Goal: Task Accomplishment & Management: Complete application form

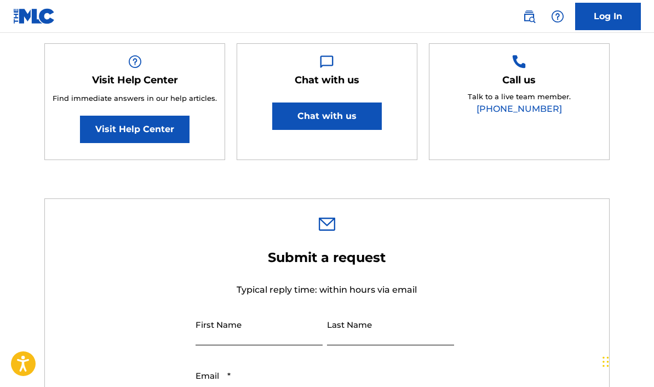
scroll to position [216, 0]
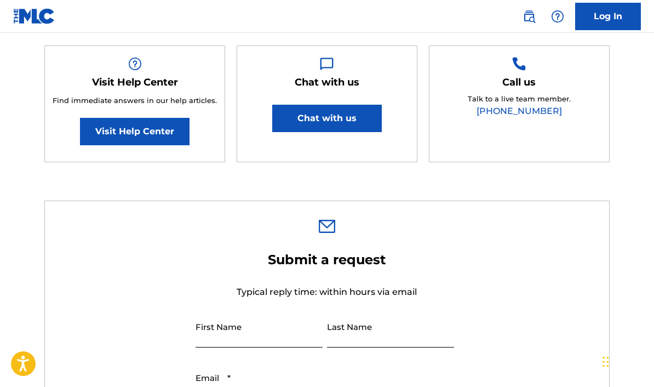
click at [93, 118] on link "Visit Help Center" at bounding box center [135, 131] width 110 height 27
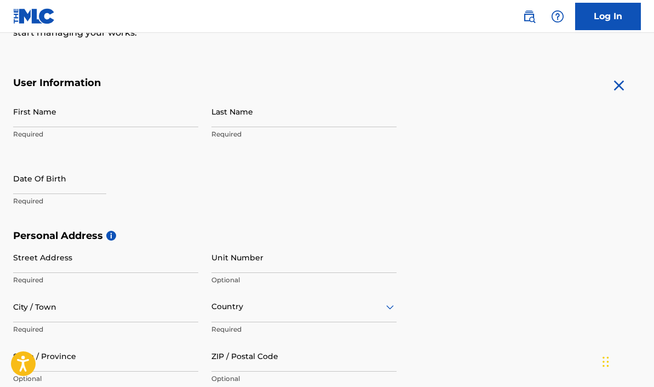
scroll to position [180, 0]
click at [30, 139] on p "Required" at bounding box center [105, 135] width 185 height 10
click at [29, 133] on p "Required" at bounding box center [105, 135] width 185 height 10
click at [34, 127] on input "First Name" at bounding box center [105, 111] width 185 height 31
type input "G"
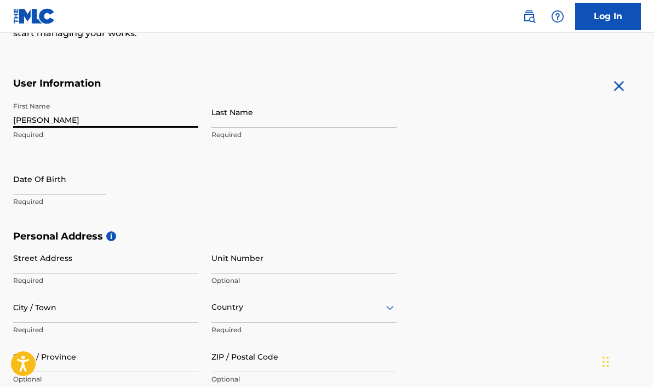
type input "[PERSON_NAME]"
click at [345, 124] on input "Last Name" at bounding box center [303, 111] width 185 height 31
type input "Garcias"
select select "8"
select select "2025"
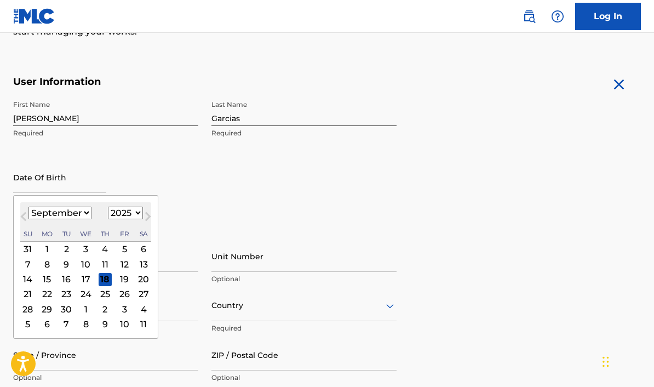
scroll to position [188, 0]
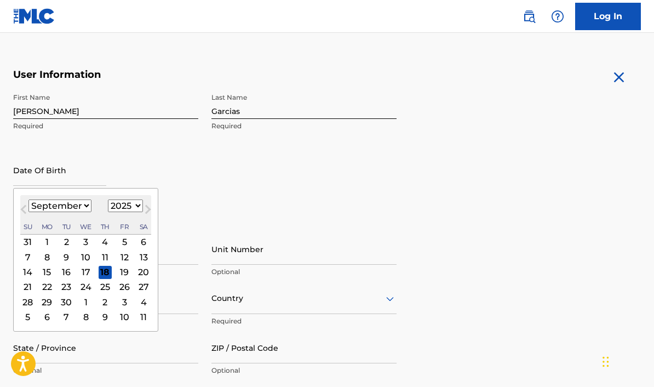
click at [27, 290] on div "21" at bounding box center [27, 286] width 13 height 13
type input "September 21 2025"
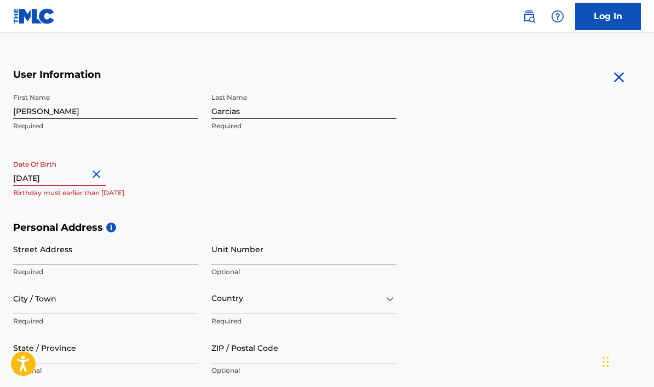
click at [39, 178] on input "September 21 2025" at bounding box center [59, 170] width 93 height 31
select select "8"
select select "2025"
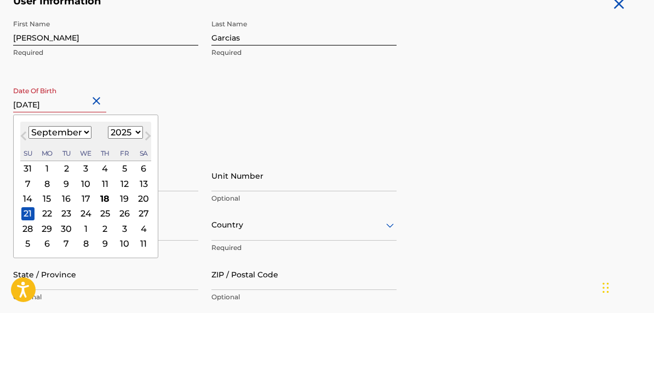
click at [45, 200] on select "January February March April May June July August September October November De…" at bounding box center [59, 206] width 63 height 13
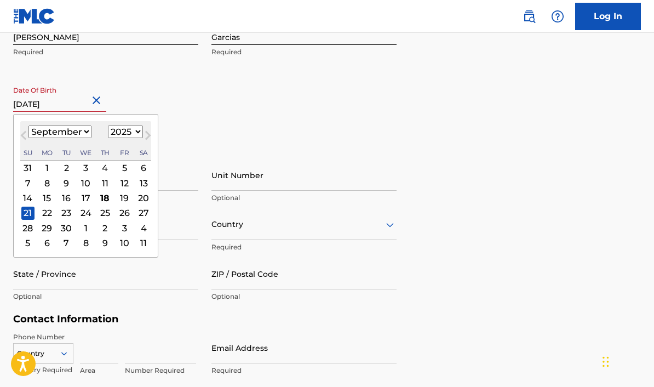
click at [75, 131] on select "January February March April May June July August September October November De…" at bounding box center [59, 131] width 63 height 13
select select "2"
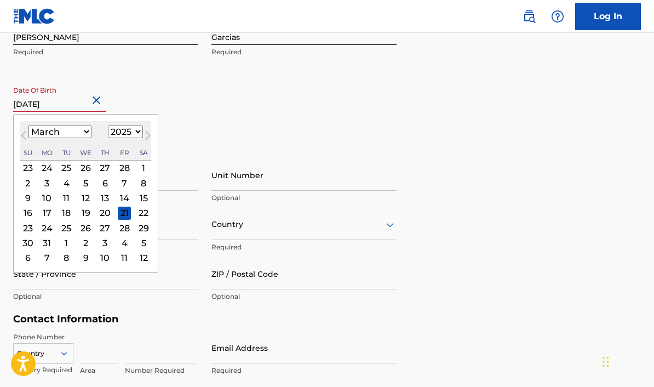
click at [128, 134] on select "1899 1900 1901 1902 1903 1904 1905 1906 1907 1908 1909 1910 1911 1912 1913 1914…" at bounding box center [125, 131] width 35 height 13
click at [123, 130] on select "1899 1900 1901 1902 1903 1904 1905 1906 1907 1908 1909 1910 1911 1912 1913 1914…" at bounding box center [125, 131] width 35 height 13
select select "2000"
click at [513, 83] on form "User Information First Name Gabriel Required Last Name Garcias Required Date Of…" at bounding box center [327, 238] width 628 height 486
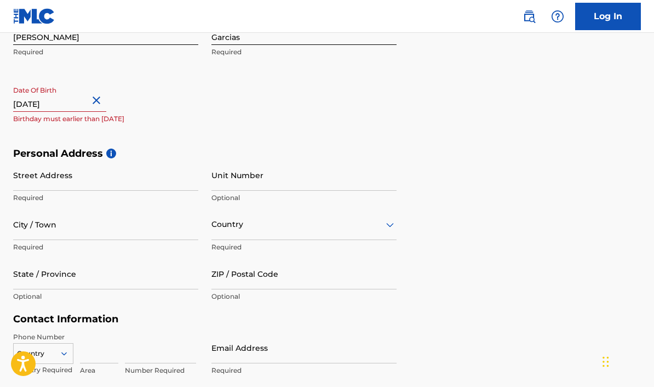
click at [71, 106] on input "September 21 2025" at bounding box center [59, 96] width 93 height 31
select select "8"
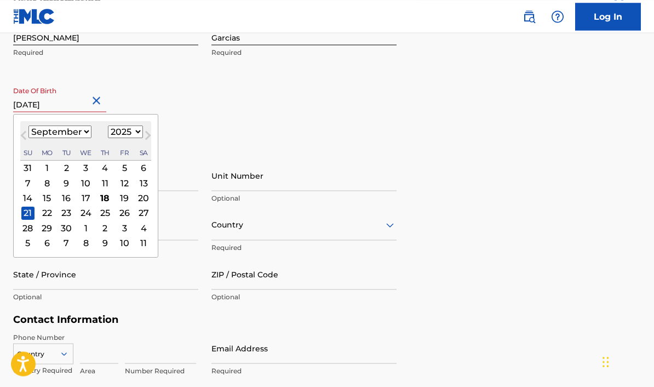
click at [125, 134] on select "1899 1900 1901 1902 1903 1904 1905 1906 1907 1908 1909 1910 1911 1912 1913 1914…" at bounding box center [125, 131] width 35 height 13
click at [118, 133] on select "1899 1900 1901 1902 1903 1904 1905 1906 1907 1908 1909 1910 1911 1912 1913 1914…" at bounding box center [125, 131] width 35 height 13
select select "2000"
click at [68, 136] on select "January February March April May June July August September October November De…" at bounding box center [59, 131] width 63 height 13
click at [146, 136] on button "Next Month" at bounding box center [148, 138] width 18 height 18
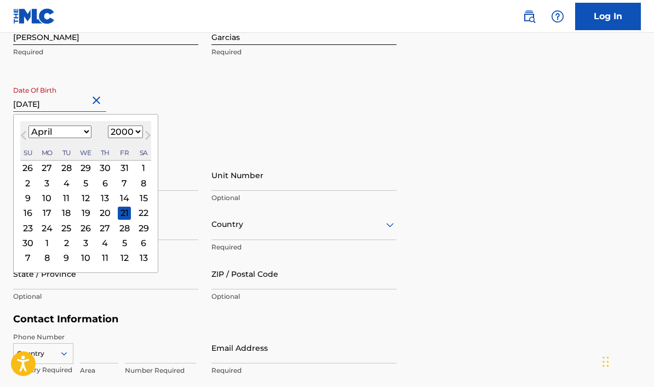
click at [25, 133] on span "Previous Month" at bounding box center [25, 137] width 0 height 16
select select "2"
click at [67, 216] on div "21" at bounding box center [66, 212] width 13 height 13
type input "[DATE]"
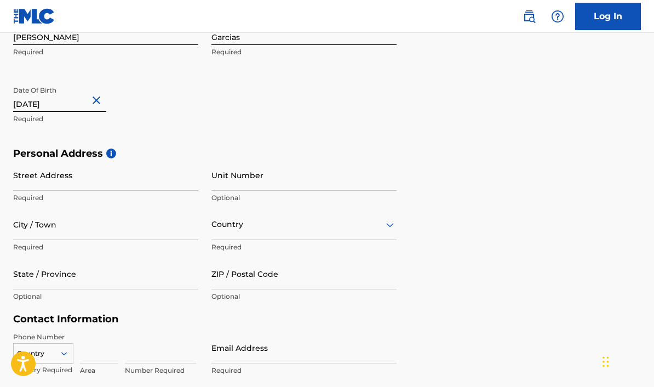
click at [26, 182] on input "Street Address" at bounding box center [105, 174] width 185 height 31
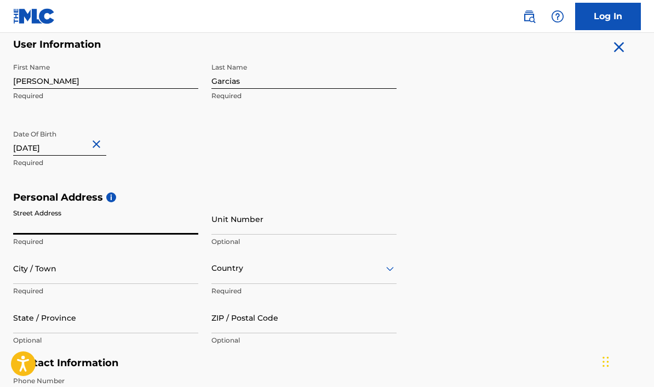
scroll to position [210, 0]
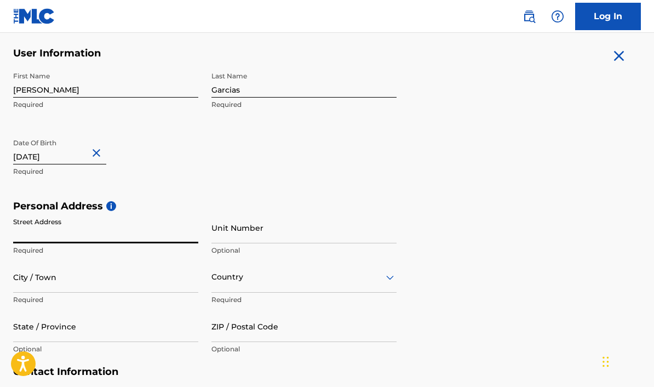
click at [23, 236] on input "Street Address" at bounding box center [105, 227] width 185 height 31
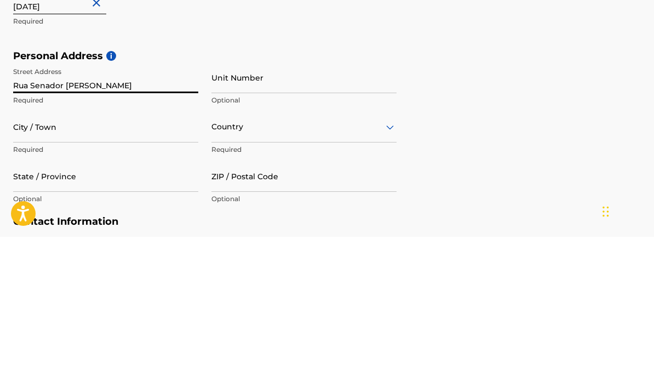
click at [218, 212] on input "Unit Number" at bounding box center [303, 227] width 185 height 31
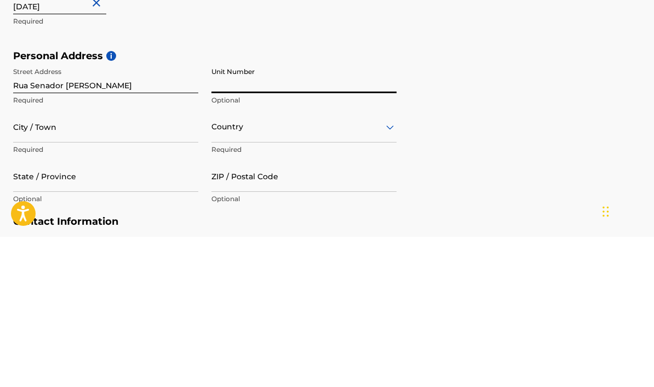
click at [128, 212] on input "Rua Senador [PERSON_NAME]" at bounding box center [105, 227] width 185 height 31
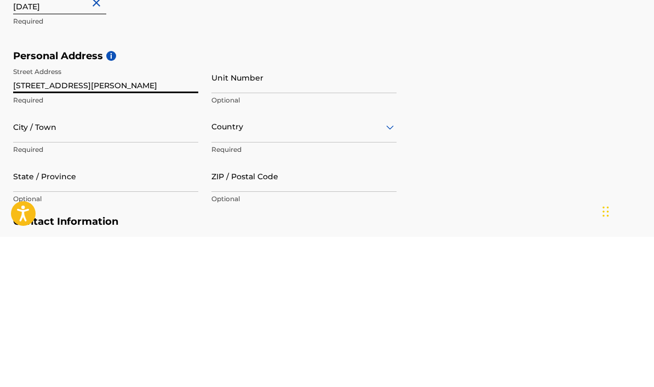
type input "[STREET_ADDRESS][PERSON_NAME]"
click at [384, 212] on input "Unit Number" at bounding box center [303, 227] width 185 height 31
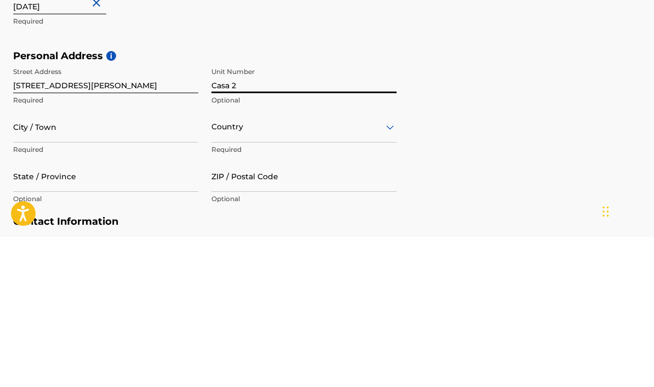
type input "Casa 2"
click at [65, 261] on input "City / Town" at bounding box center [105, 276] width 185 height 31
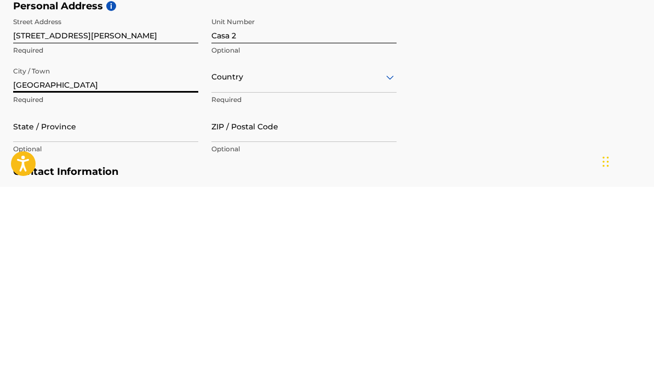
type input "[GEOGRAPHIC_DATA]"
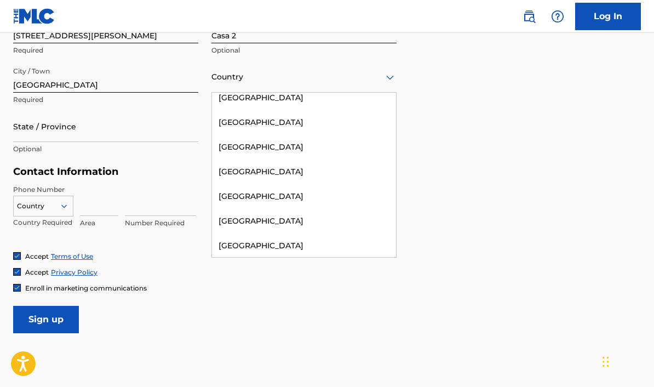
scroll to position [582, 0]
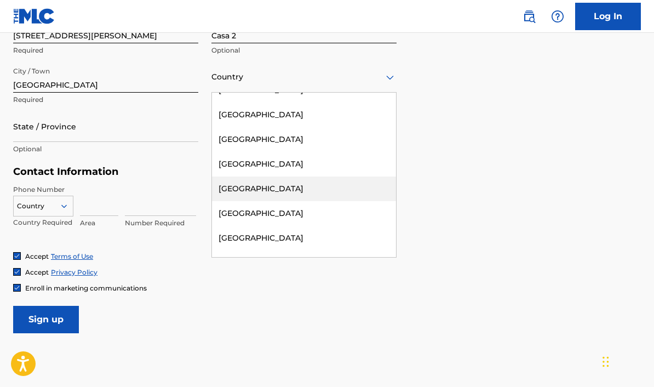
click at [225, 190] on div "[GEOGRAPHIC_DATA]" at bounding box center [304, 188] width 184 height 25
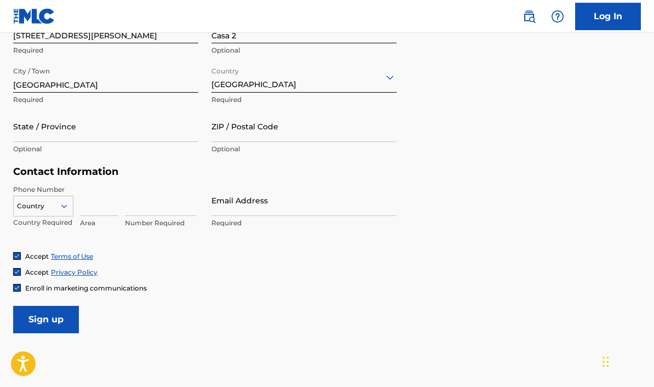
click at [43, 124] on input "State / Province" at bounding box center [105, 126] width 185 height 31
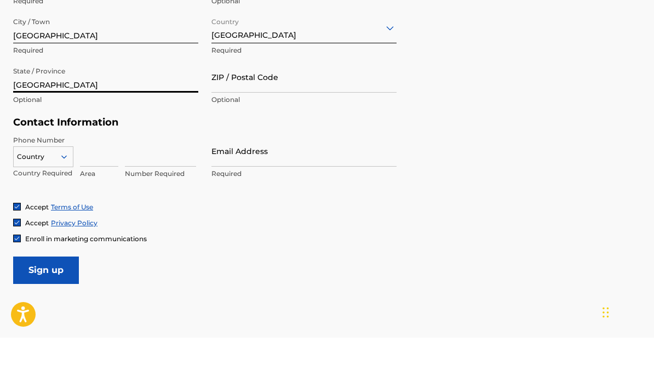
type input "[GEOGRAPHIC_DATA]"
click at [427, 90] on div "Personal Address i Street Address Rua Senador Vergueiro, 661 Required Unit Numb…" at bounding box center [327, 83] width 628 height 166
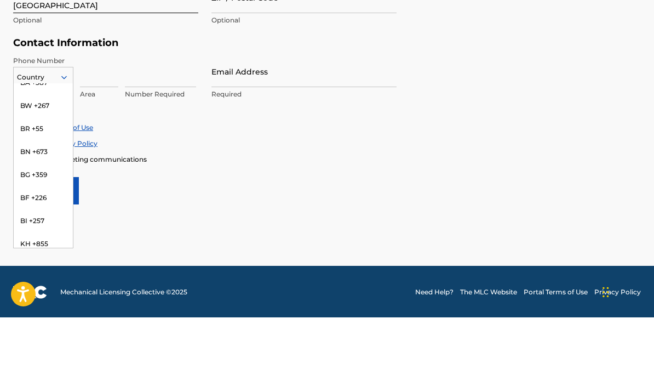
scroll to position [607, 0]
click at [28, 187] on div "BR +55" at bounding box center [43, 198] width 59 height 23
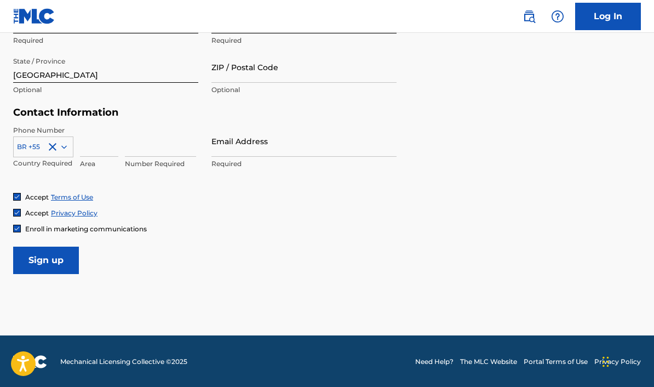
click at [102, 147] on input at bounding box center [99, 140] width 38 height 31
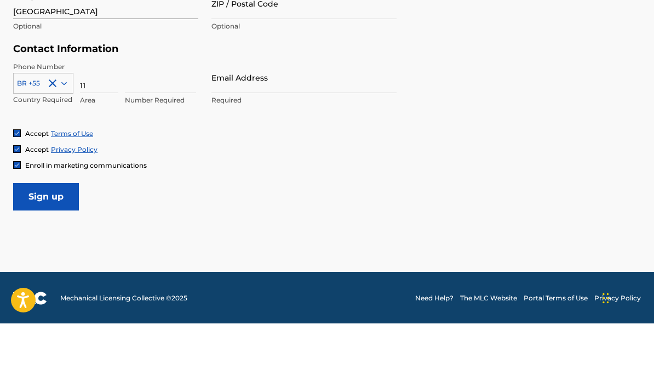
type input "11"
click at [130, 125] on input at bounding box center [160, 140] width 71 height 31
type input "0"
type input "933575179"
click at [228, 125] on input "Email Address" at bounding box center [303, 140] width 185 height 31
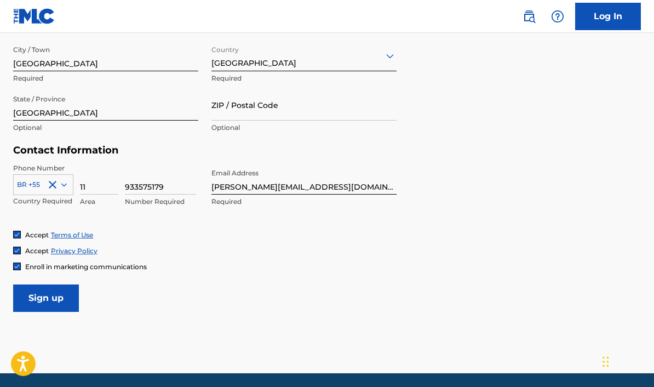
scroll to position [430, 0]
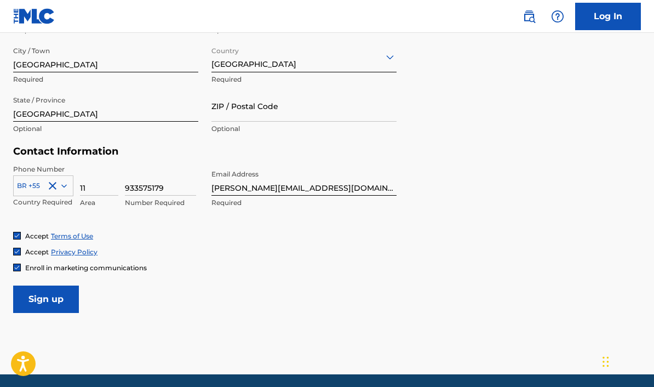
click at [312, 191] on input "[PERSON_NAME][EMAIL_ADDRESS][DOMAIN_NAME]" at bounding box center [303, 179] width 185 height 31
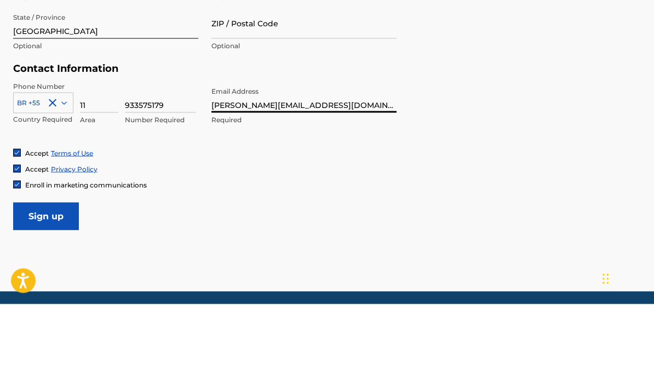
click at [322, 164] on input "[PERSON_NAME][EMAIL_ADDRESS][DOMAIN_NAME]" at bounding box center [303, 179] width 185 height 31
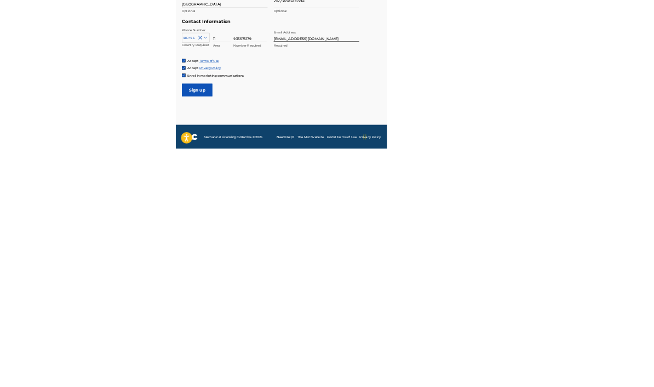
scroll to position [469, 0]
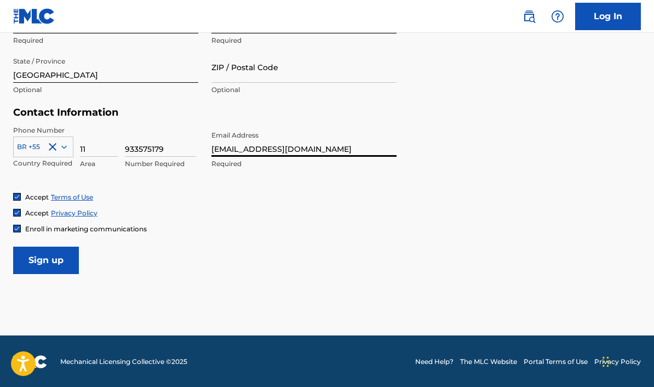
type input "t0b0r4zz@gmail.com"
click at [33, 260] on input "Sign up" at bounding box center [46, 260] width 66 height 27
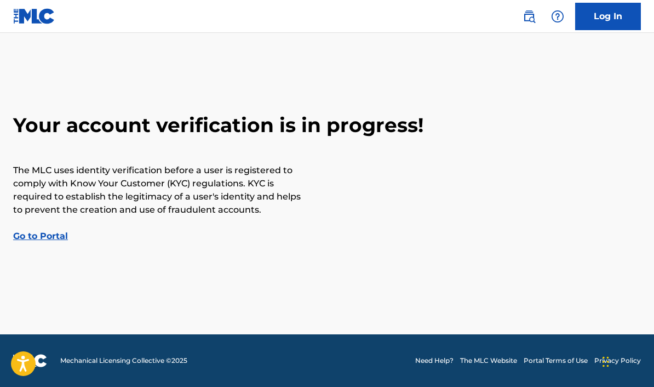
click at [29, 231] on link "Go to Portal" at bounding box center [40, 236] width 55 height 10
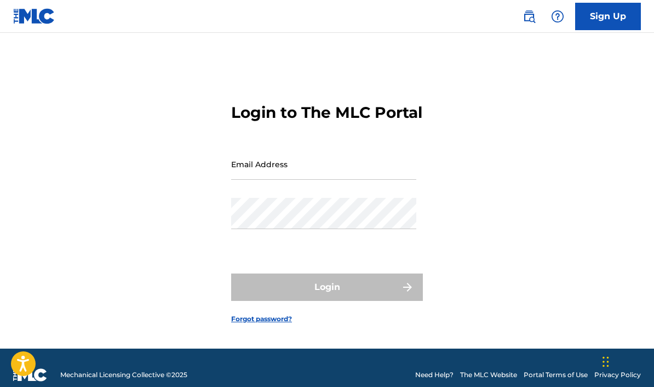
click at [256, 180] on input "Email Address" at bounding box center [323, 163] width 185 height 31
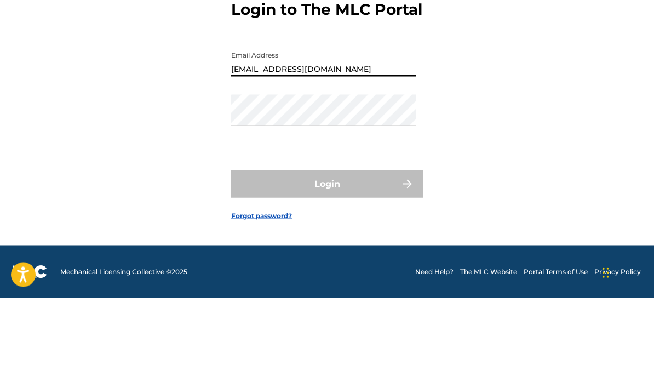
type input "t0b0r4zz@gmail.com"
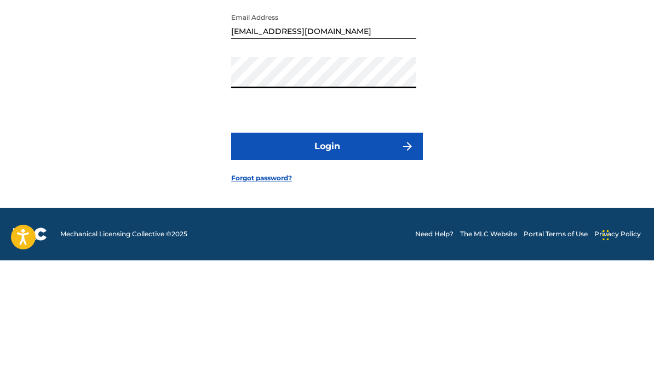
click at [408, 266] on img "submit" at bounding box center [407, 272] width 13 height 13
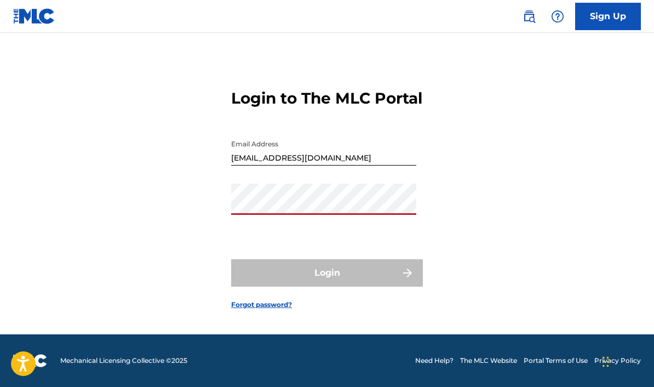
scroll to position [26, 0]
click at [613, 18] on link "Sign Up" at bounding box center [608, 16] width 66 height 27
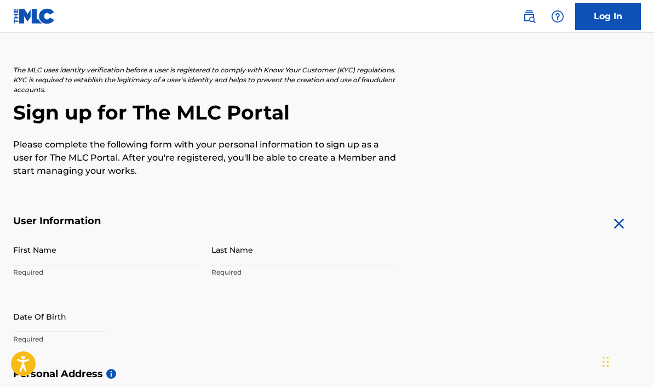
scroll to position [39, 0]
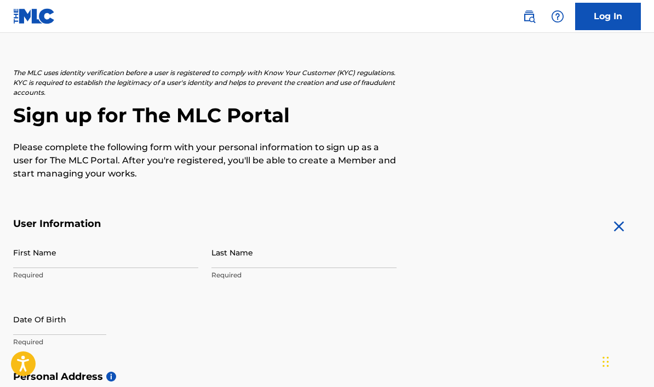
scroll to position [26, 0]
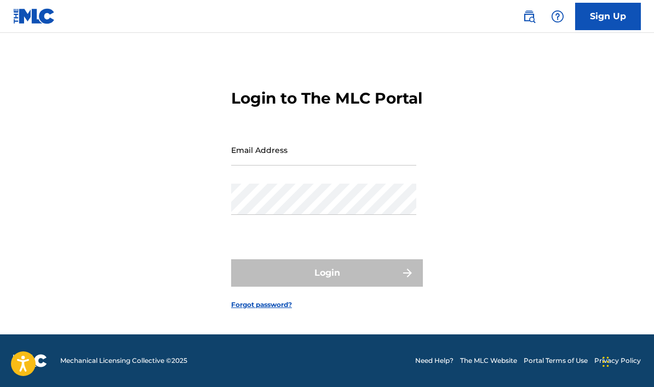
scroll to position [39, 0]
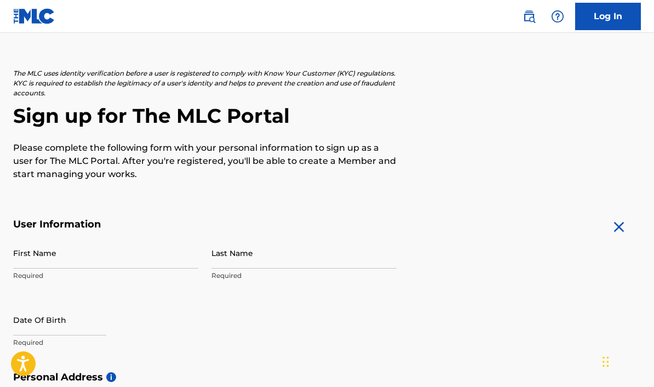
scroll to position [469, 0]
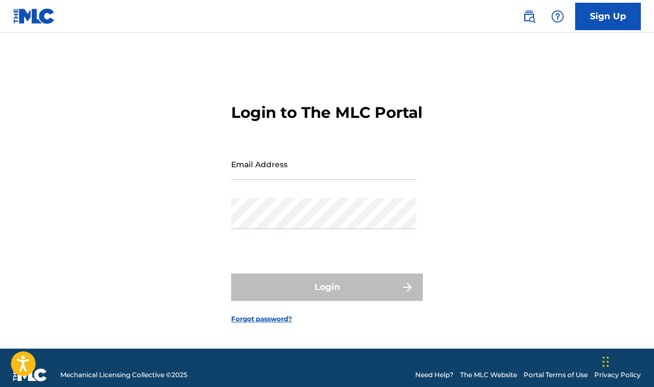
click at [535, 18] on img at bounding box center [529, 16] width 13 height 13
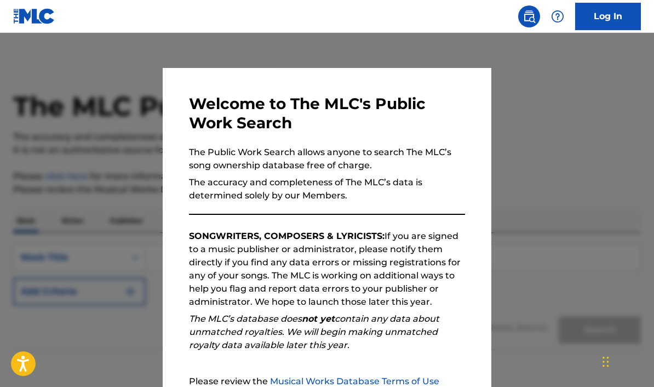
click at [534, 20] on img at bounding box center [529, 16] width 13 height 13
click at [529, 19] on img at bounding box center [529, 16] width 13 height 13
click at [527, 16] on img at bounding box center [529, 16] width 13 height 13
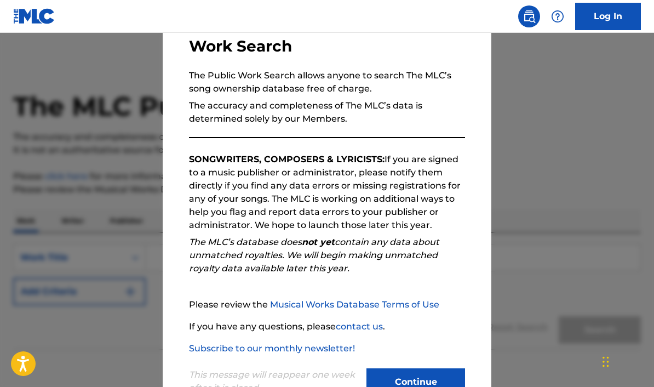
scroll to position [76, 0]
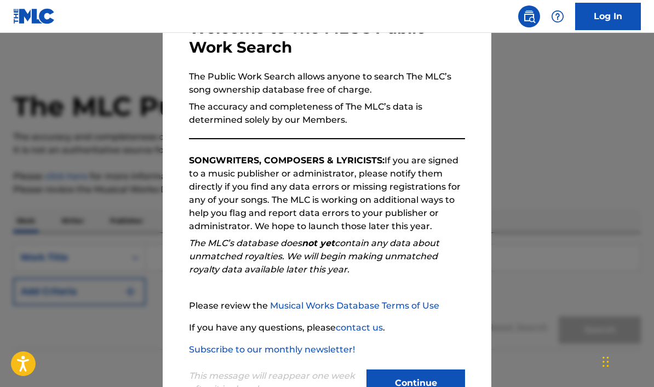
click at [446, 369] on button "Continue" at bounding box center [416, 382] width 99 height 27
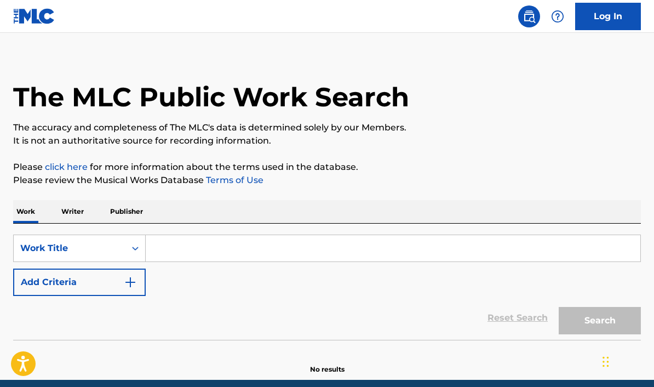
scroll to position [0, 0]
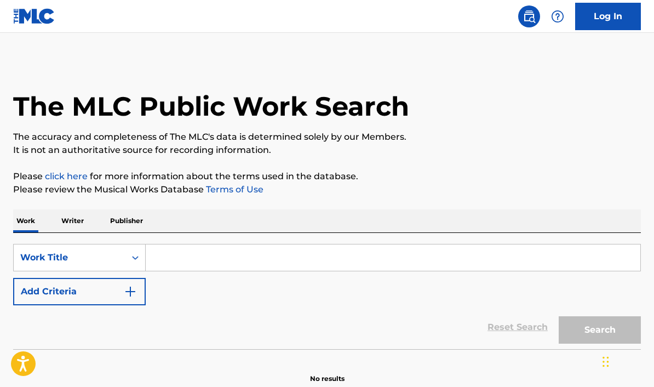
click at [531, 16] on img at bounding box center [529, 16] width 13 height 13
click at [26, 15] on img at bounding box center [34, 16] width 42 height 16
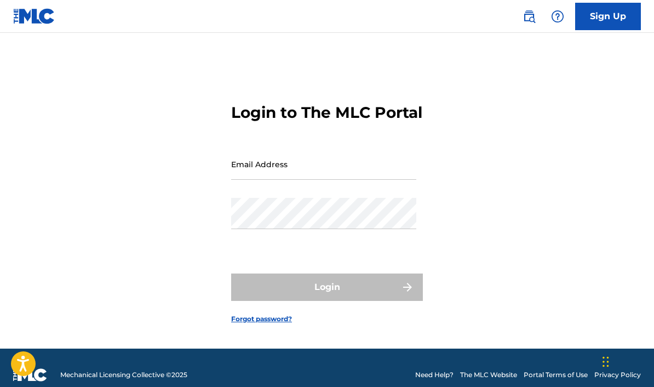
click at [532, 21] on img at bounding box center [529, 16] width 13 height 13
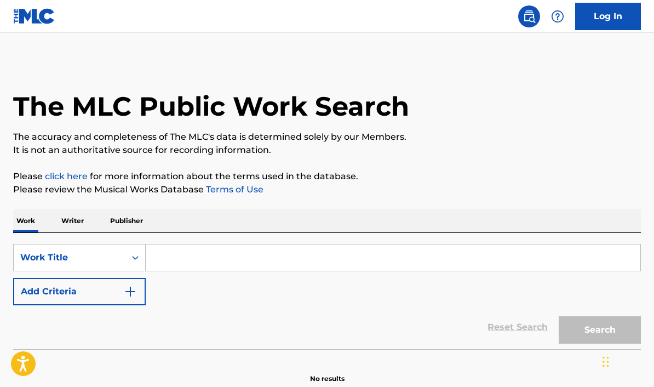
click at [527, 20] on img at bounding box center [529, 16] width 13 height 13
click at [524, 20] on img at bounding box center [529, 16] width 13 height 13
click at [562, 19] on img at bounding box center [557, 16] width 13 height 13
click at [561, 17] on img at bounding box center [557, 16] width 13 height 13
click at [611, 16] on link "Log In" at bounding box center [608, 16] width 66 height 27
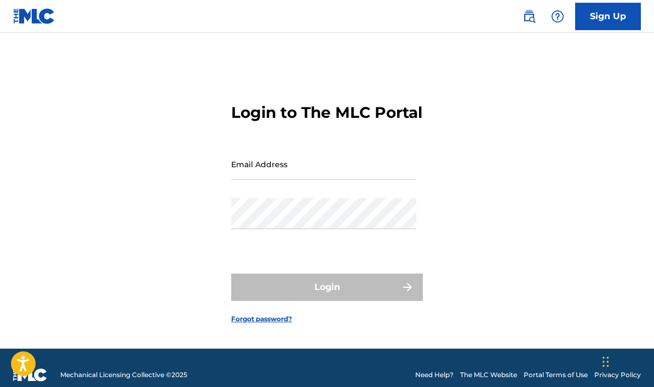
click at [610, 14] on link "Sign Up" at bounding box center [608, 16] width 66 height 27
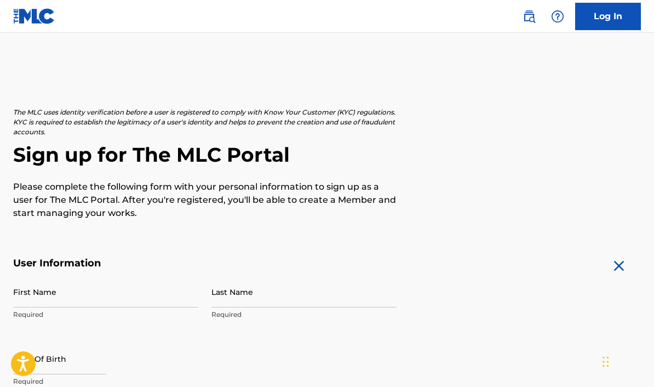
click at [613, 13] on link "Log In" at bounding box center [608, 16] width 66 height 27
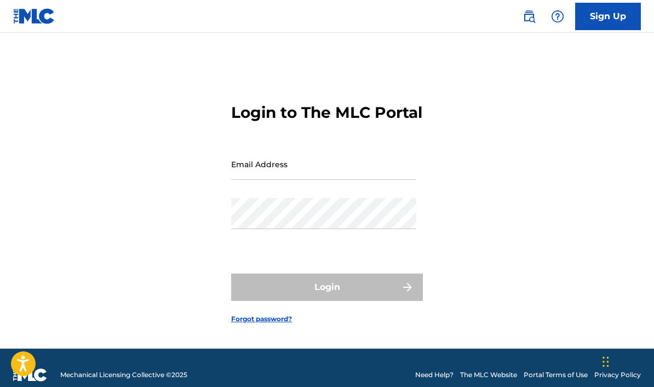
click at [612, 17] on link "Sign Up" at bounding box center [608, 16] width 66 height 27
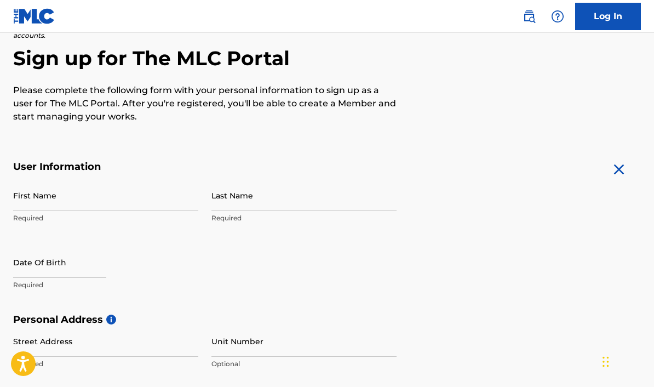
scroll to position [115, 0]
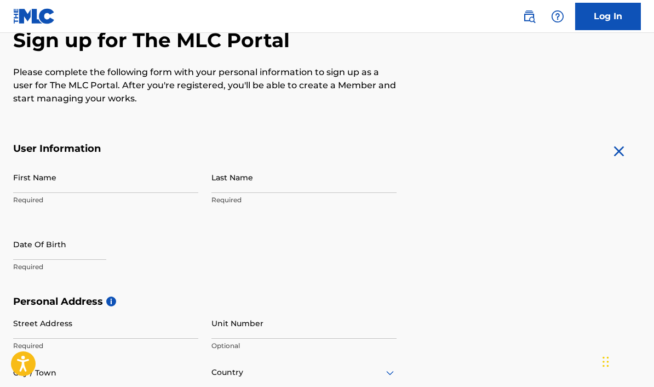
click at [22, 177] on input "First Name" at bounding box center [105, 177] width 185 height 31
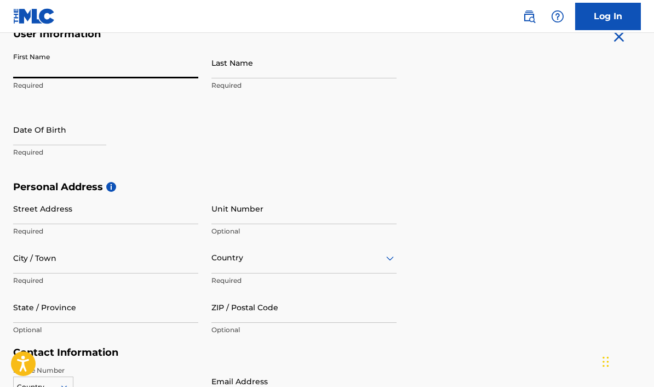
scroll to position [226, 0]
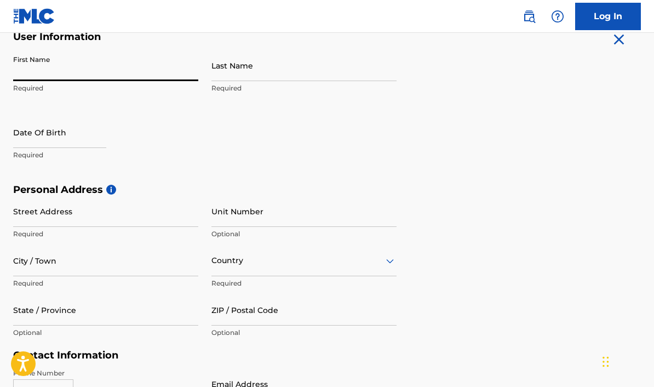
click at [113, 191] on span "i" at bounding box center [111, 190] width 10 height 10
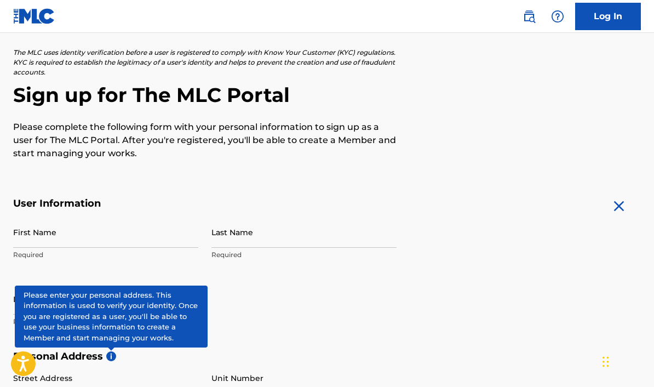
scroll to position [72, 0]
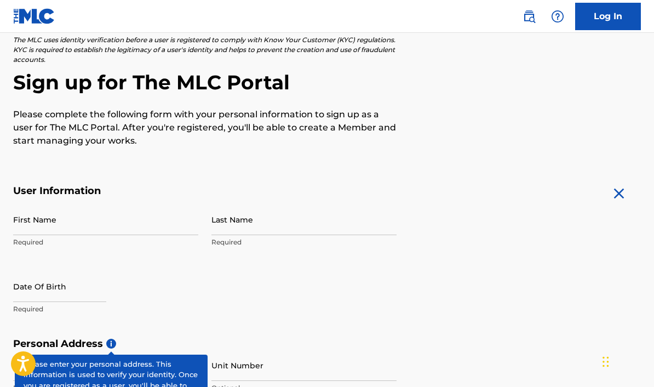
click at [30, 215] on input "First Name" at bounding box center [105, 219] width 185 height 31
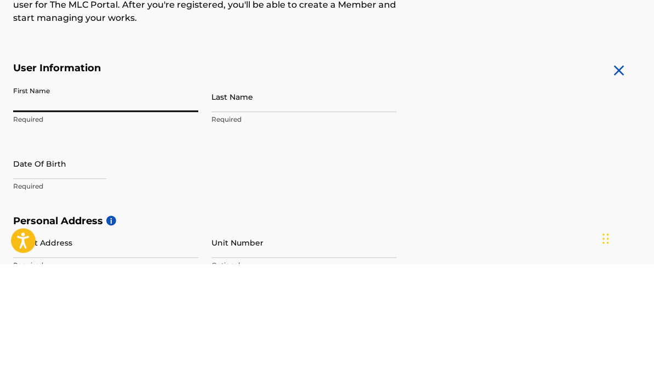
scroll to position [196, 0]
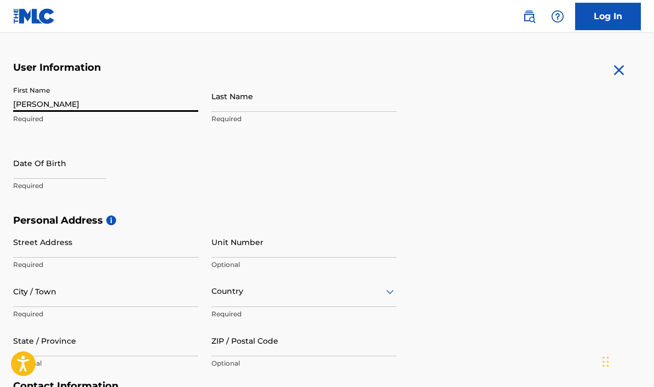
type input "[PERSON_NAME]"
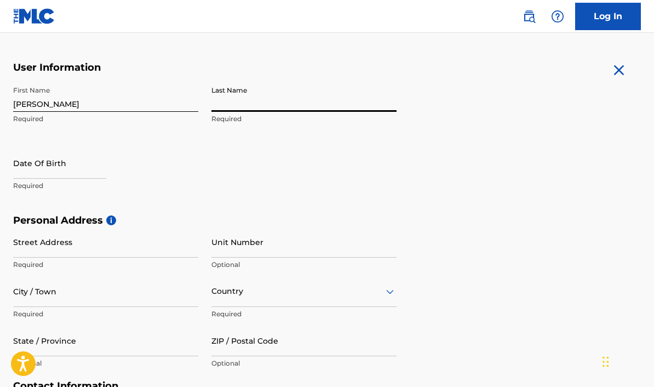
click at [331, 96] on input "Last Name" at bounding box center [303, 96] width 185 height 31
type input "Garcias"
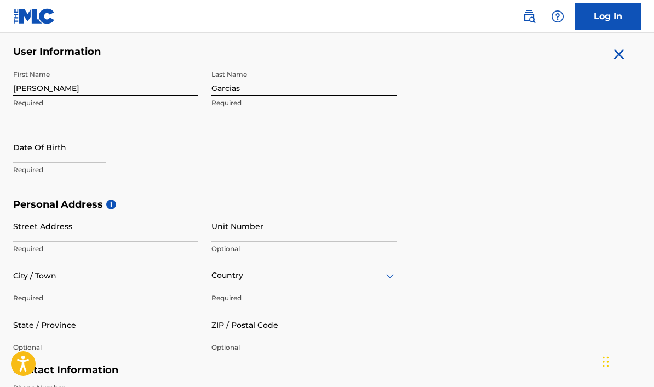
click at [20, 153] on input "text" at bounding box center [59, 147] width 93 height 31
select select "8"
select select "2025"
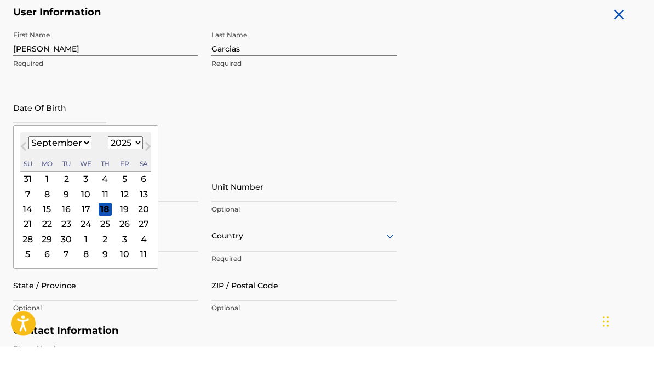
click at [59, 177] on select "January February March April May June July August September October November De…" at bounding box center [59, 183] width 63 height 13
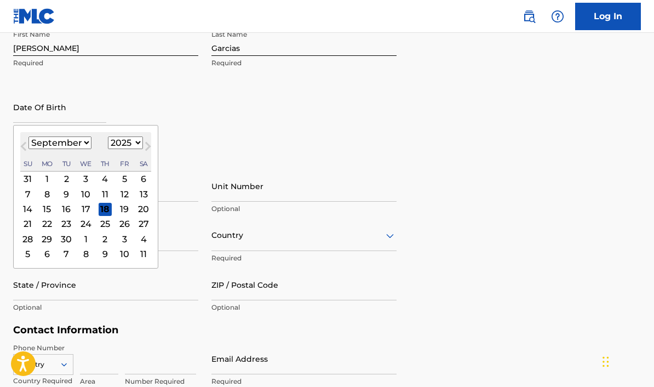
click at [48, 144] on select "January February March April May June July August September October November De…" at bounding box center [59, 142] width 63 height 13
select select "2"
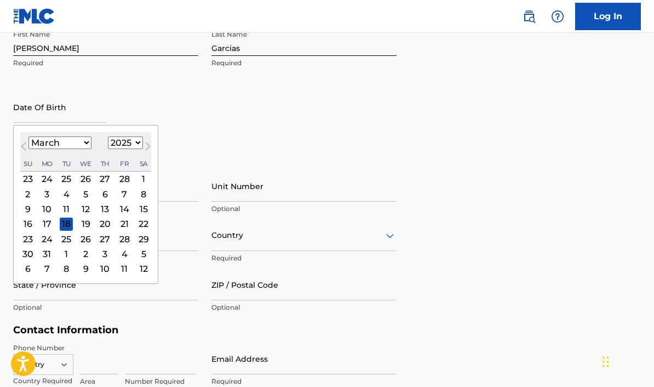
click at [119, 149] on select "1899 1900 1901 1902 1903 1904 1905 1906 1907 1908 1909 1910 1911 1912 1913 1914…" at bounding box center [125, 142] width 35 height 13
click at [116, 144] on select "1899 1900 1901 1902 1903 1904 1905 1906 1907 1908 1909 1910 1911 1912 1913 1914…" at bounding box center [125, 142] width 35 height 13
select select "2000"
click at [64, 226] on div "21" at bounding box center [66, 223] width 13 height 13
type input "[DATE]"
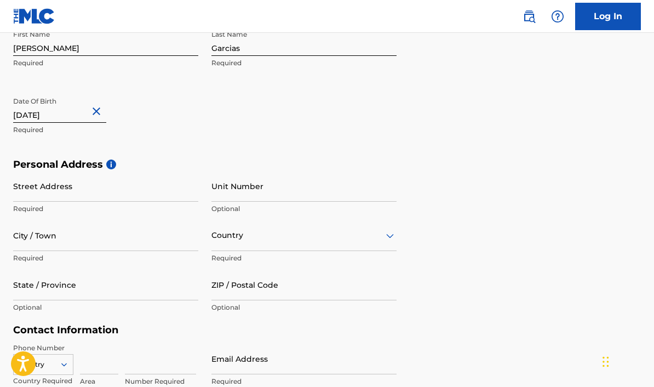
click at [28, 186] on input "Street Address" at bounding box center [105, 185] width 185 height 31
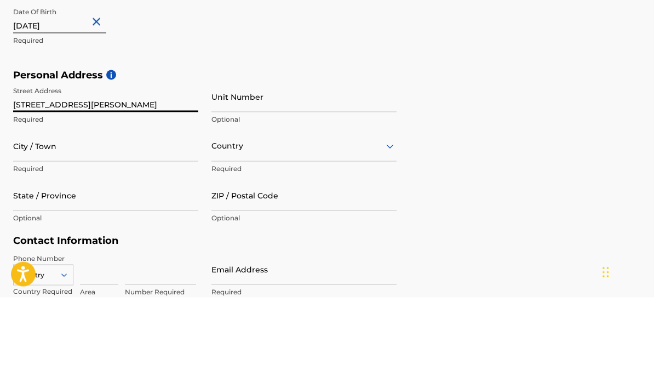
type input "[STREET_ADDRESS][PERSON_NAME]"
click at [362, 170] on input "Unit Number" at bounding box center [303, 185] width 185 height 31
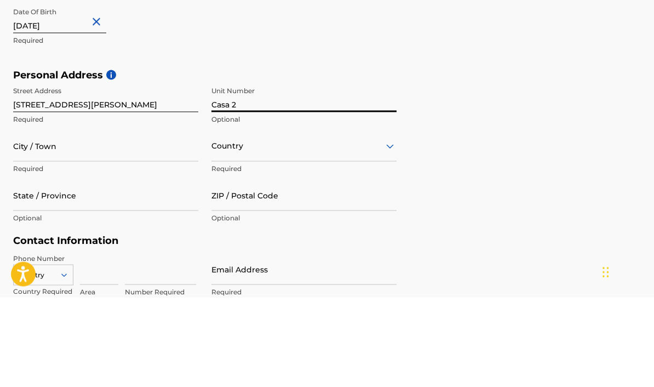
type input "Casa 2"
click at [59, 220] on input "City / Town" at bounding box center [105, 235] width 185 height 31
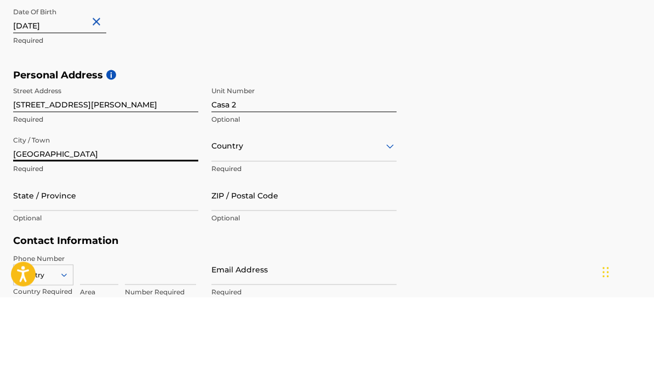
type input "[GEOGRAPHIC_DATA]"
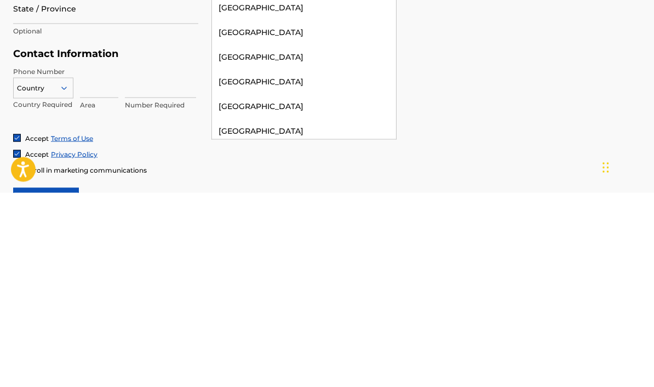
scroll to position [609, 0]
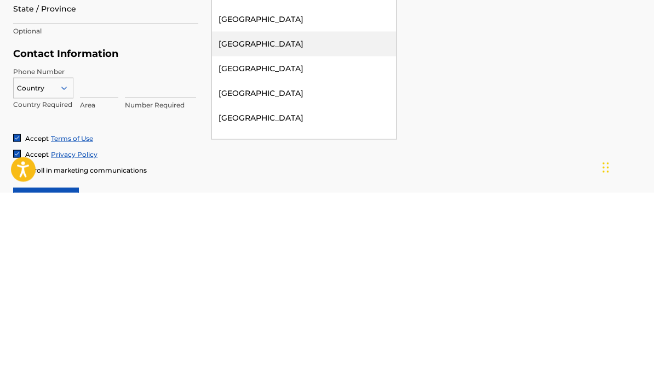
click at [351, 226] on div "[GEOGRAPHIC_DATA]" at bounding box center [304, 238] width 184 height 25
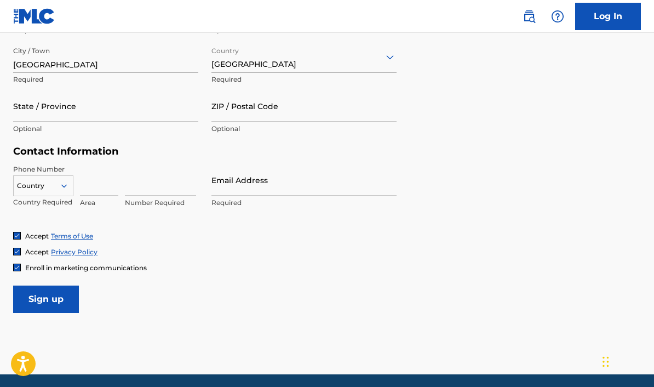
click at [48, 110] on input "State / Province" at bounding box center [105, 105] width 185 height 31
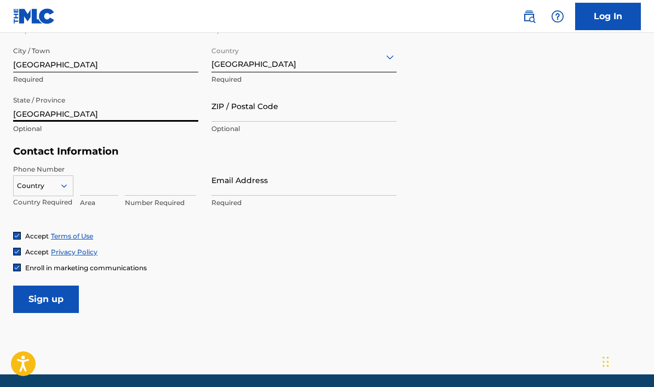
type input "[GEOGRAPHIC_DATA]"
click at [226, 115] on input "ZIP / Postal Code" at bounding box center [303, 105] width 185 height 31
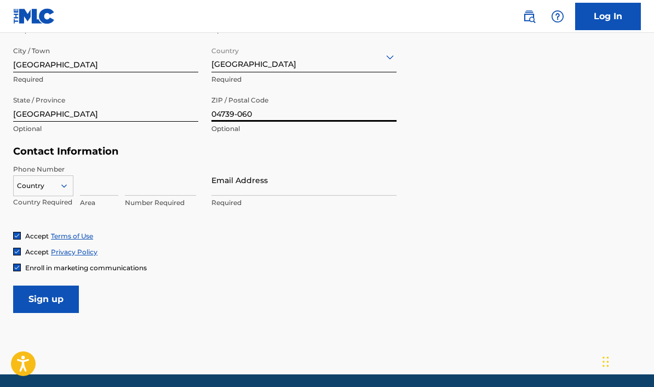
type input "04739-060"
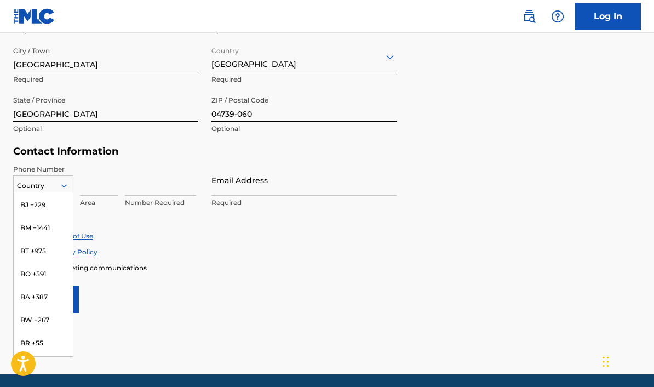
scroll to position [502, 0]
click at [27, 331] on div "BR +55" at bounding box center [43, 342] width 59 height 23
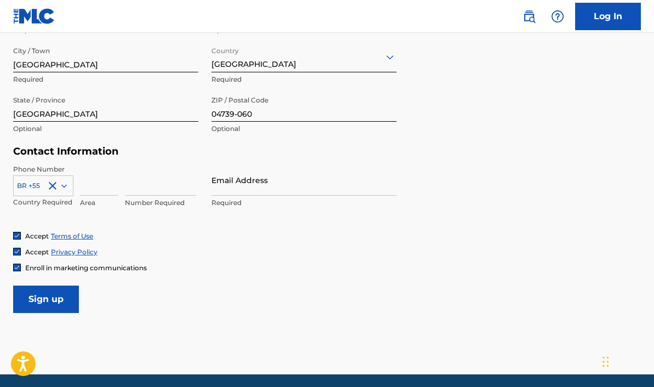
click at [92, 182] on input at bounding box center [99, 179] width 38 height 31
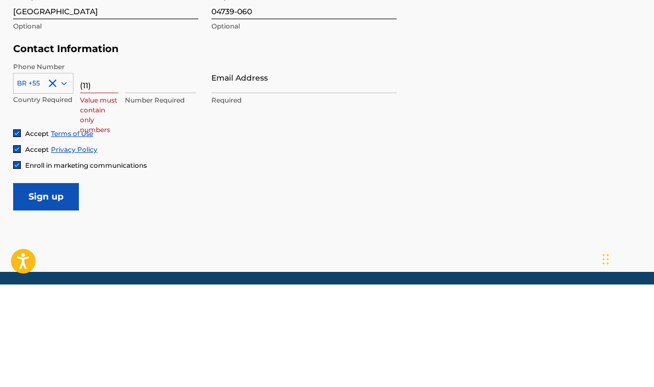
click at [134, 164] on input at bounding box center [160, 179] width 71 height 31
click at [98, 164] on input "(11)" at bounding box center [99, 179] width 38 height 31
type input "("
type input "11"
click at [147, 164] on input at bounding box center [160, 179] width 71 height 31
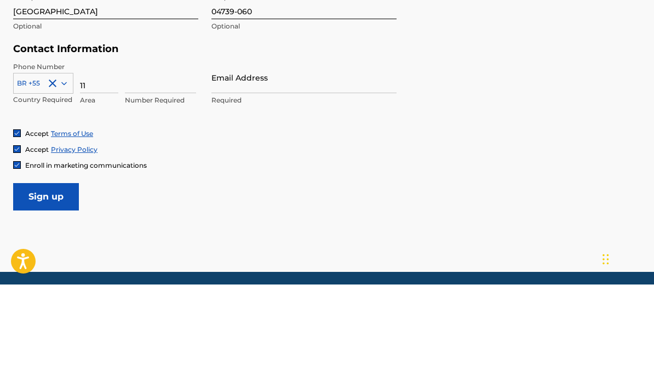
type input "0"
type input "933575179"
click at [224, 164] on input "Email Address" at bounding box center [303, 179] width 185 height 31
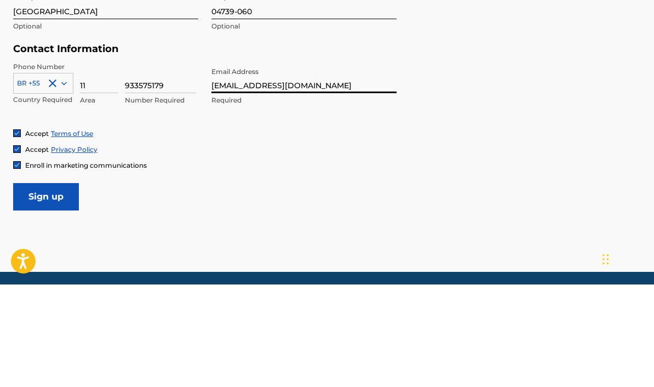
scroll to position [469, 0]
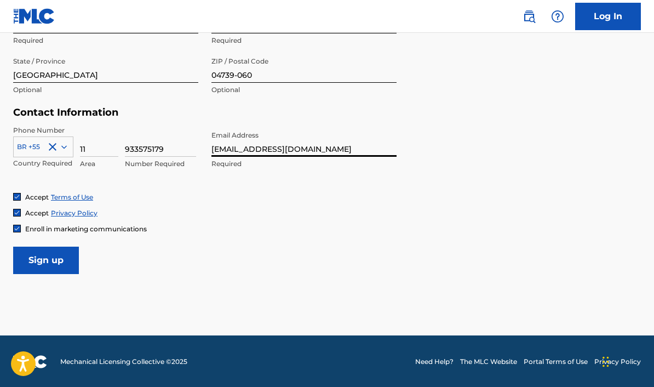
type input "t0b0r4zz@gmail.com"
click at [37, 271] on input "Sign up" at bounding box center [46, 260] width 66 height 27
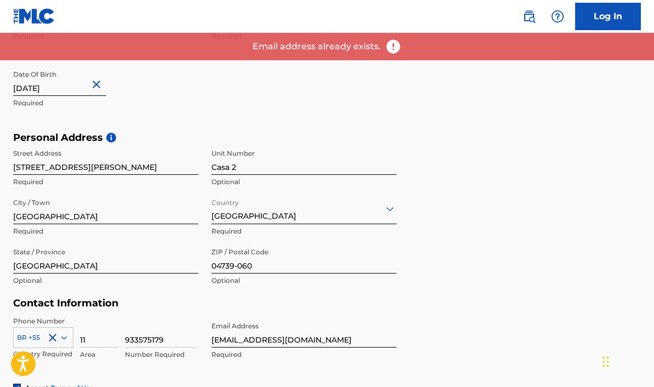
scroll to position [277, 0]
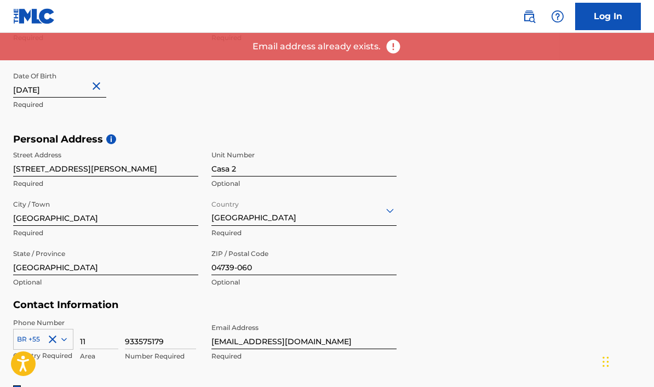
click at [391, 42] on img at bounding box center [393, 46] width 16 height 16
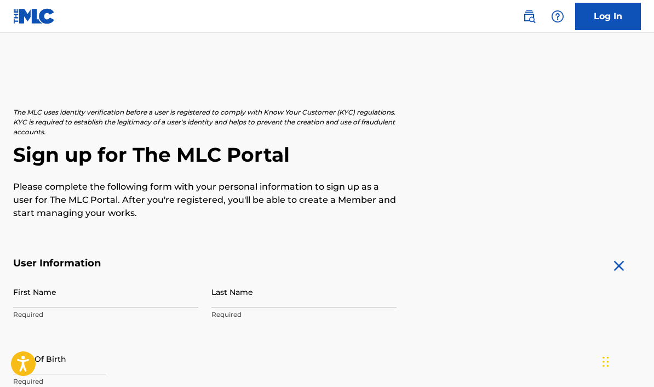
click at [32, 293] on input "First Name" at bounding box center [105, 291] width 185 height 31
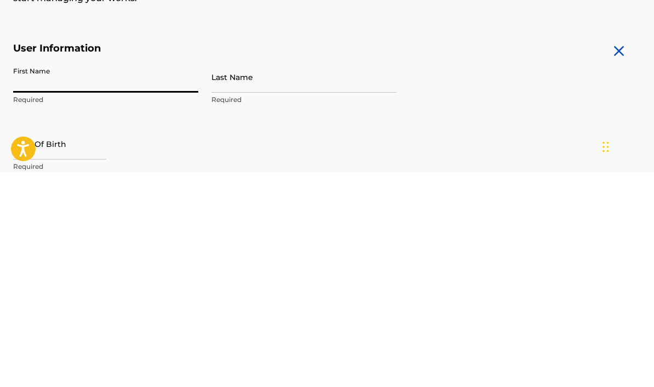
scroll to position [215, 0]
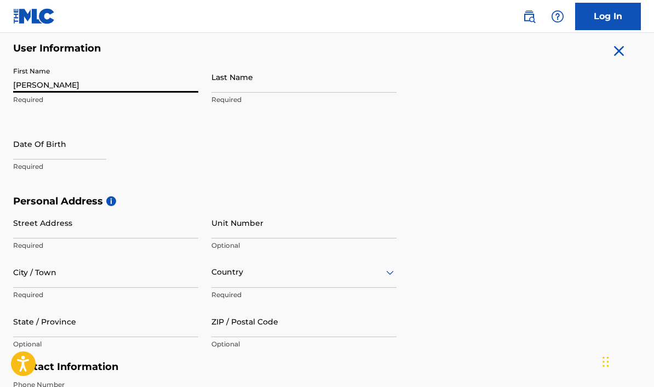
type input "[PERSON_NAME]"
click at [353, 83] on input "Last Name" at bounding box center [303, 76] width 185 height 31
type input "Garcias"
select select "8"
select select "2025"
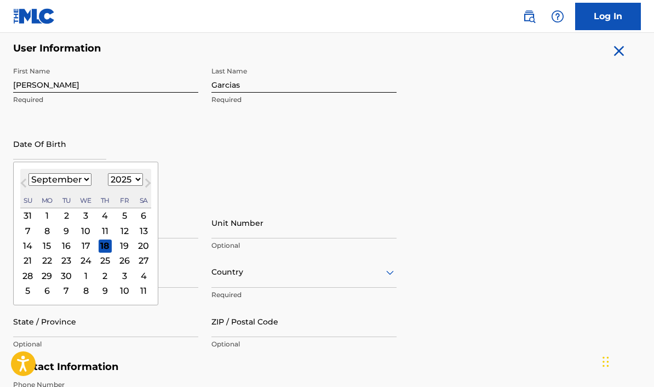
click at [44, 182] on select "January February March April May June July August September October November De…" at bounding box center [59, 179] width 63 height 13
click at [60, 176] on select "January February March April May June July August September October November De…" at bounding box center [59, 179] width 63 height 13
select select "2"
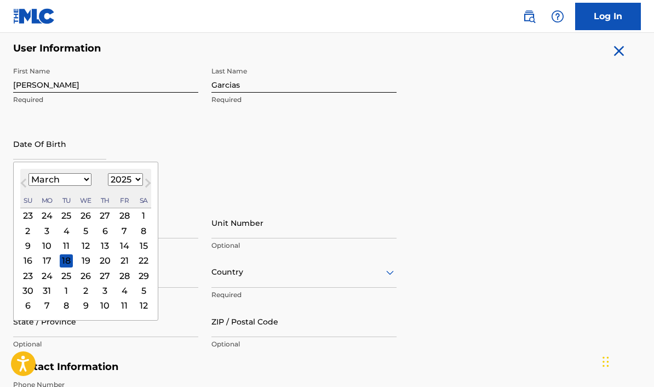
click at [121, 182] on select "1899 1900 1901 1902 1903 1904 1905 1906 1907 1908 1909 1910 1911 1912 1913 1914…" at bounding box center [125, 179] width 35 height 13
select select "2000"
click at [258, 178] on div "First Name [PERSON_NAME] Required Last Name [PERSON_NAME] Required Date Of Birt…" at bounding box center [205, 128] width 384 height 134
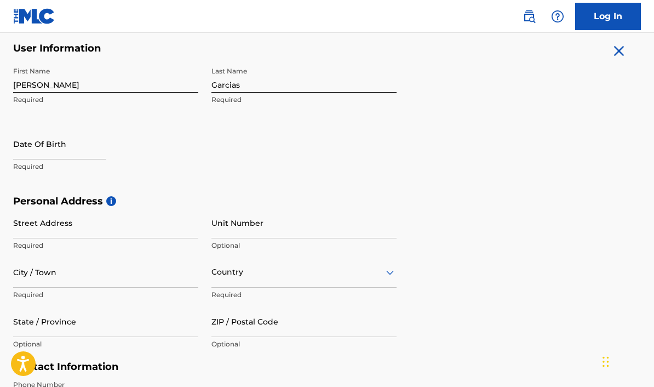
click at [82, 148] on input "text" at bounding box center [59, 143] width 93 height 31
select select "8"
select select "2025"
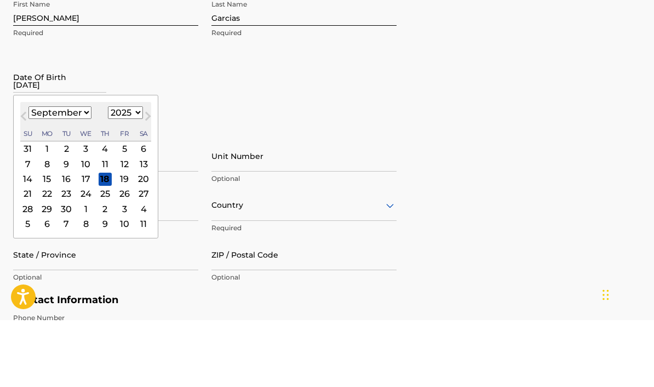
type input "[DATE]"
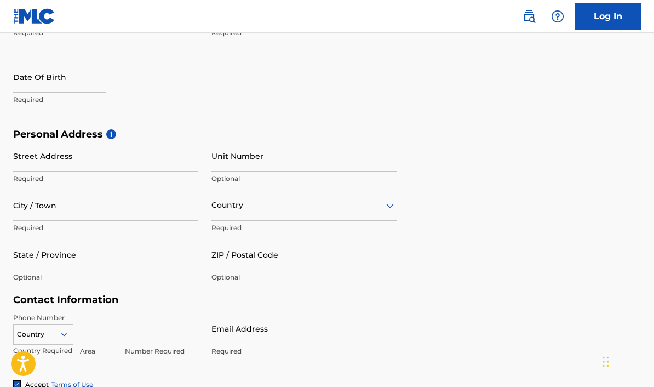
click at [32, 87] on input "text" at bounding box center [59, 76] width 93 height 31
select select "8"
select select "2025"
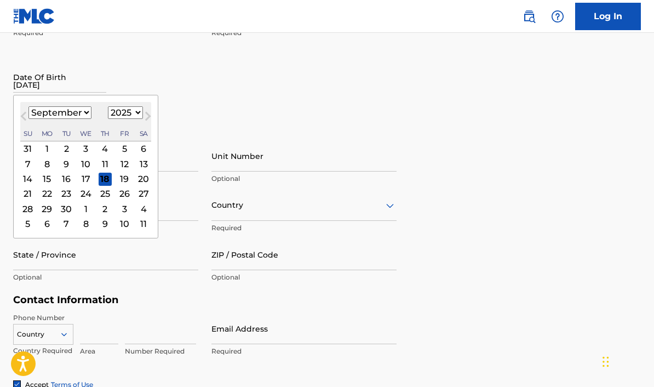
type input "[DATE]"
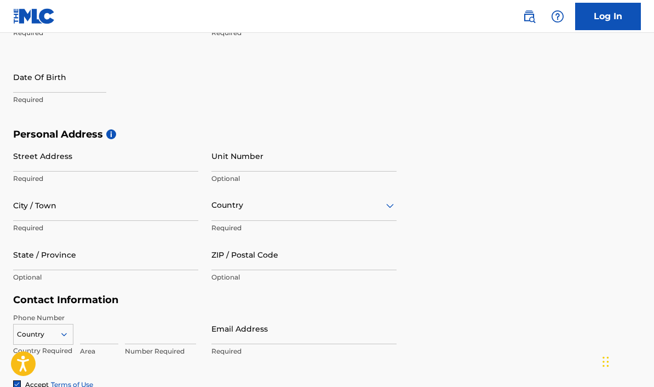
click at [34, 84] on input "text" at bounding box center [59, 76] width 93 height 31
select select "8"
select select "2025"
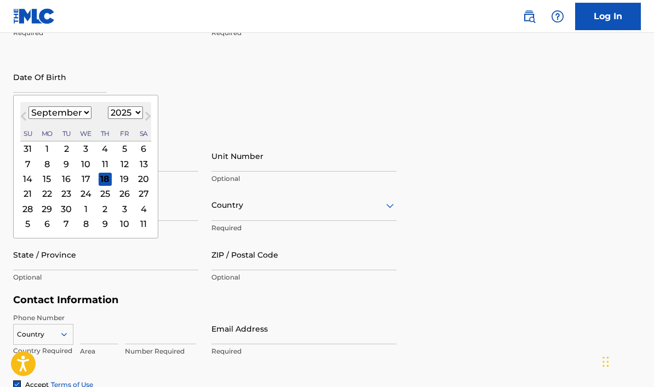
click at [44, 116] on select "January February March April May June July August September October November De…" at bounding box center [59, 112] width 63 height 13
click at [43, 114] on select "January February March April May June July August September October November De…" at bounding box center [59, 112] width 63 height 13
select select "2"
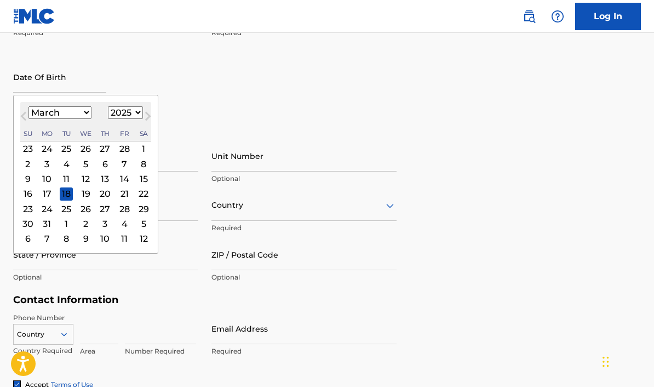
click at [123, 114] on select "1899 1900 1901 1902 1903 1904 1905 1906 1907 1908 1909 1910 1911 1912 1913 1914…" at bounding box center [125, 112] width 35 height 13
click at [120, 117] on select "1899 1900 1901 1902 1903 1904 1905 1906 1907 1908 1909 1910 1911 1912 1913 1914…" at bounding box center [125, 112] width 35 height 13
select select "2000"
click at [65, 196] on div "21" at bounding box center [66, 193] width 13 height 13
type input "[DATE]"
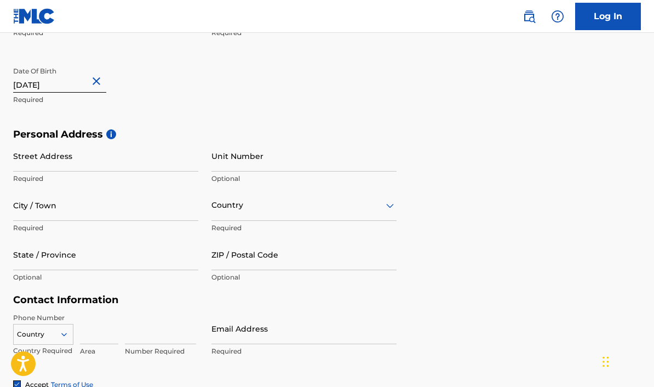
click at [20, 162] on input "Street Address" at bounding box center [105, 155] width 185 height 31
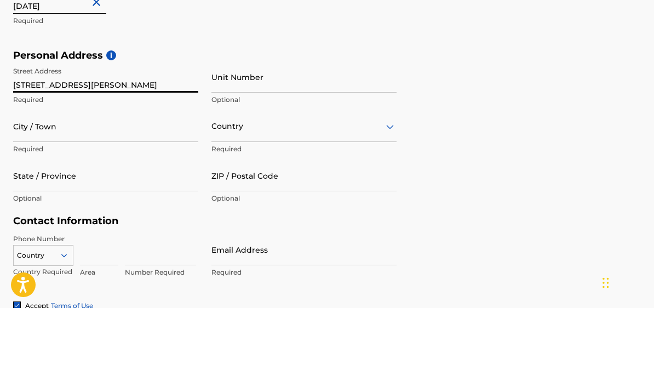
type input "[STREET_ADDRESS][PERSON_NAME]"
click at [309, 140] on input "Unit Number" at bounding box center [303, 155] width 185 height 31
type input "Casa 2"
click at [48, 190] on input "City / Town" at bounding box center [105, 205] width 185 height 31
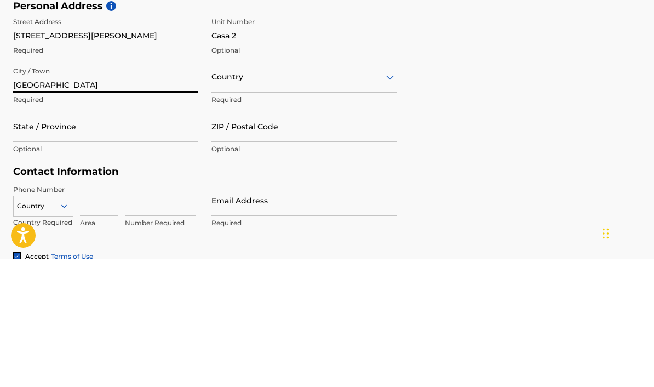
type input "[GEOGRAPHIC_DATA]"
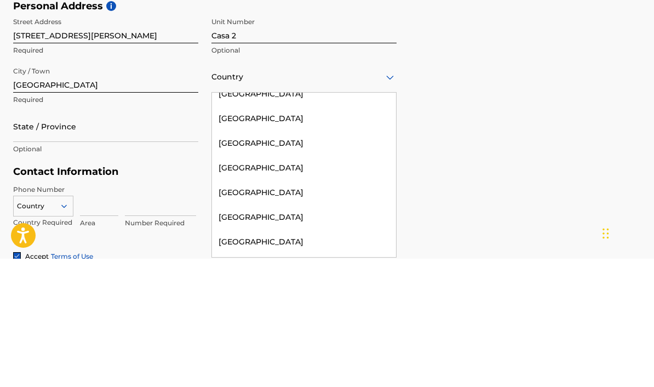
scroll to position [670, 0]
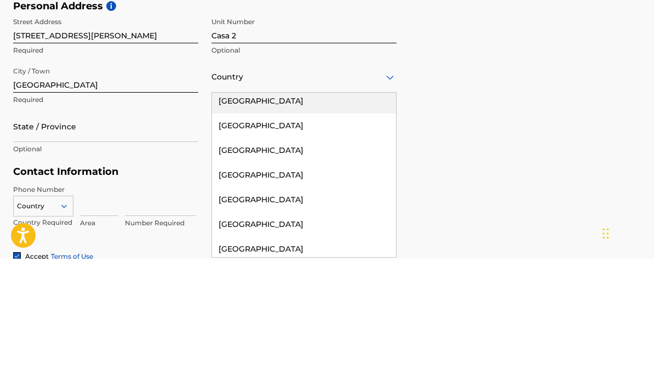
click at [362, 217] on div "[GEOGRAPHIC_DATA]" at bounding box center [304, 229] width 184 height 25
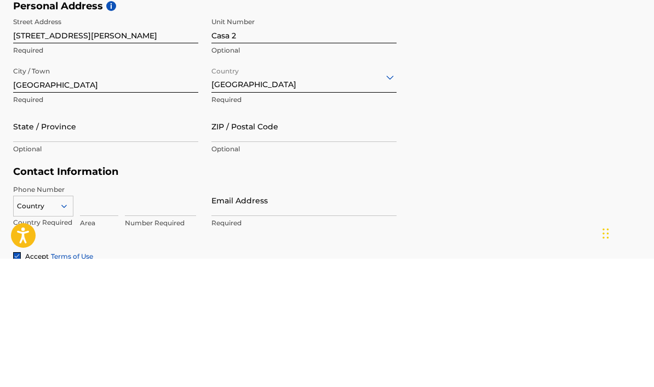
scroll to position [410, 0]
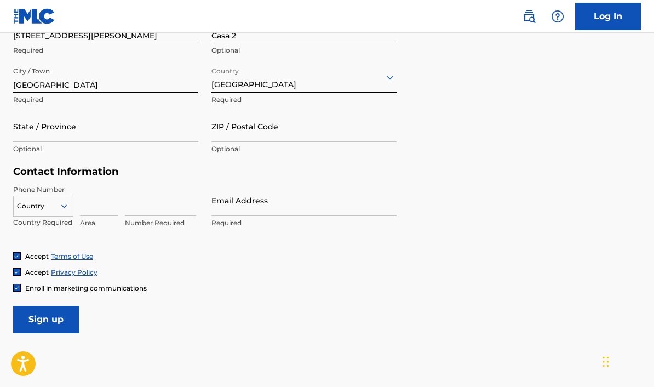
click at [34, 124] on input "State / Province" at bounding box center [105, 126] width 185 height 31
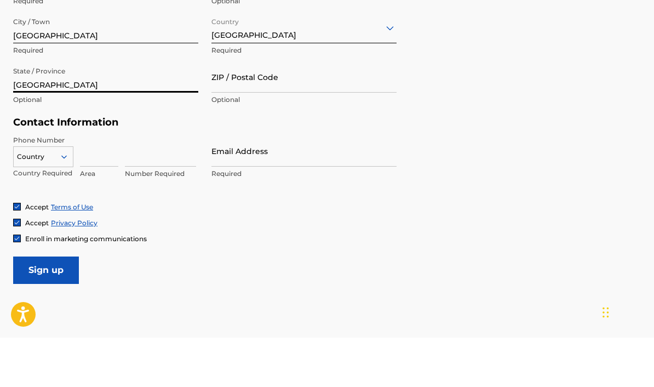
type input "[GEOGRAPHIC_DATA]"
click at [358, 111] on input "ZIP / Postal Code" at bounding box center [303, 126] width 185 height 31
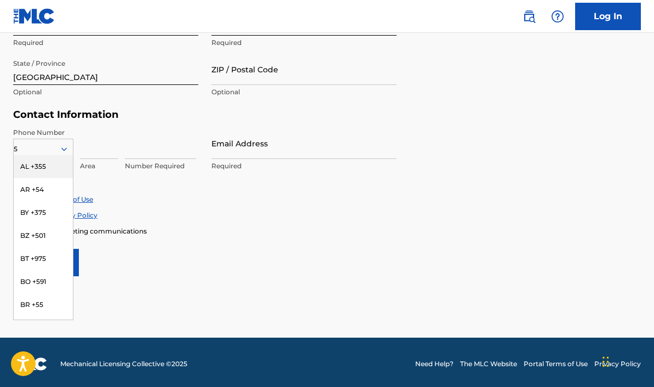
type input "55"
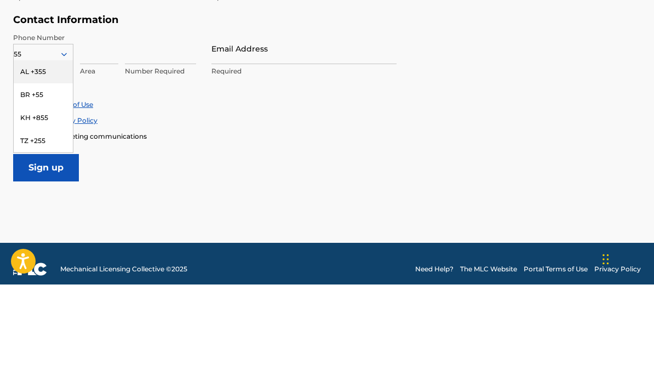
click at [24, 186] on div "BR +55" at bounding box center [43, 197] width 59 height 23
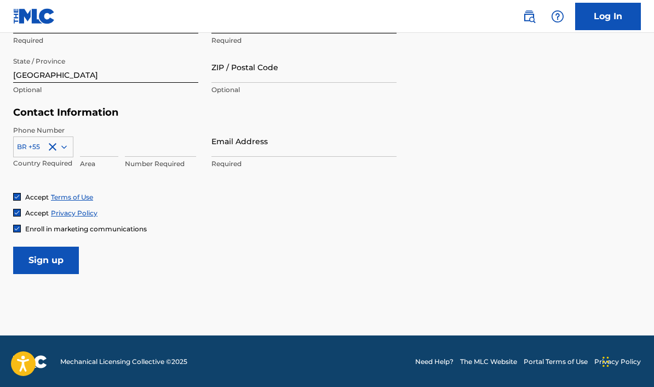
click at [95, 140] on input at bounding box center [99, 140] width 38 height 31
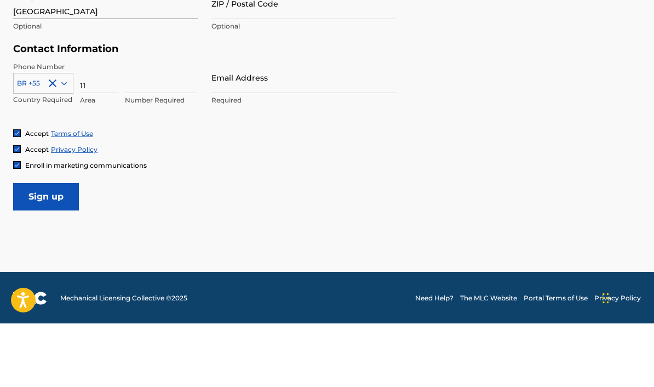
type input "11"
click at [148, 125] on input at bounding box center [160, 140] width 71 height 31
type input "933575179"
click at [287, 125] on div "Email Address Required" at bounding box center [303, 149] width 185 height 49
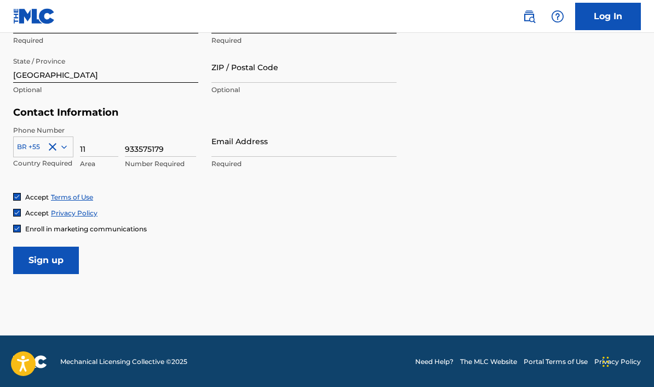
click at [271, 144] on input "Email Address" at bounding box center [303, 140] width 185 height 31
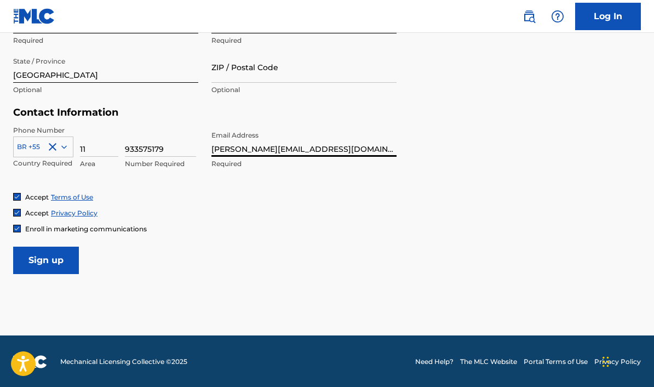
type input "[PERSON_NAME][EMAIL_ADDRESS][DOMAIN_NAME]"
click at [62, 261] on input "Sign up" at bounding box center [46, 260] width 66 height 27
